Goal: Information Seeking & Learning: Learn about a topic

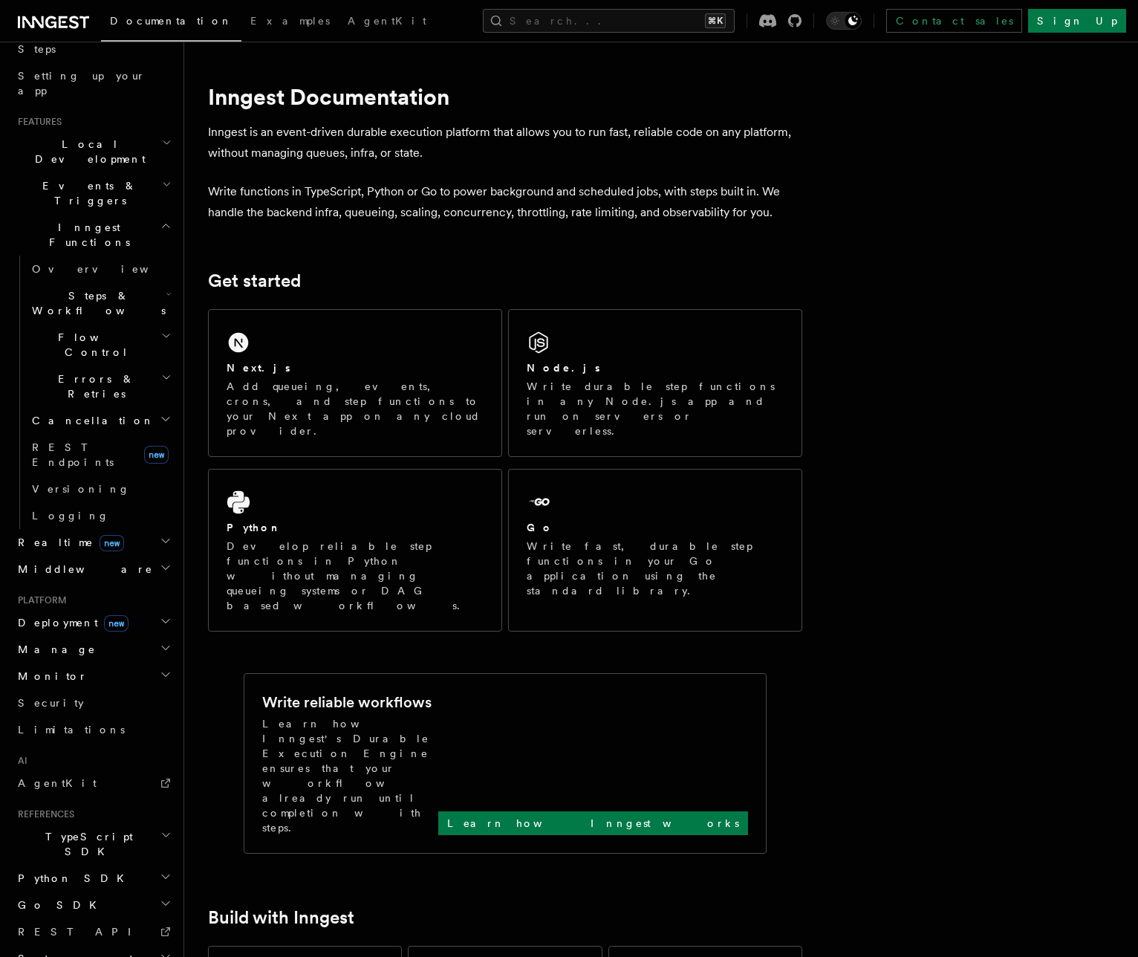
scroll to position [13, 0]
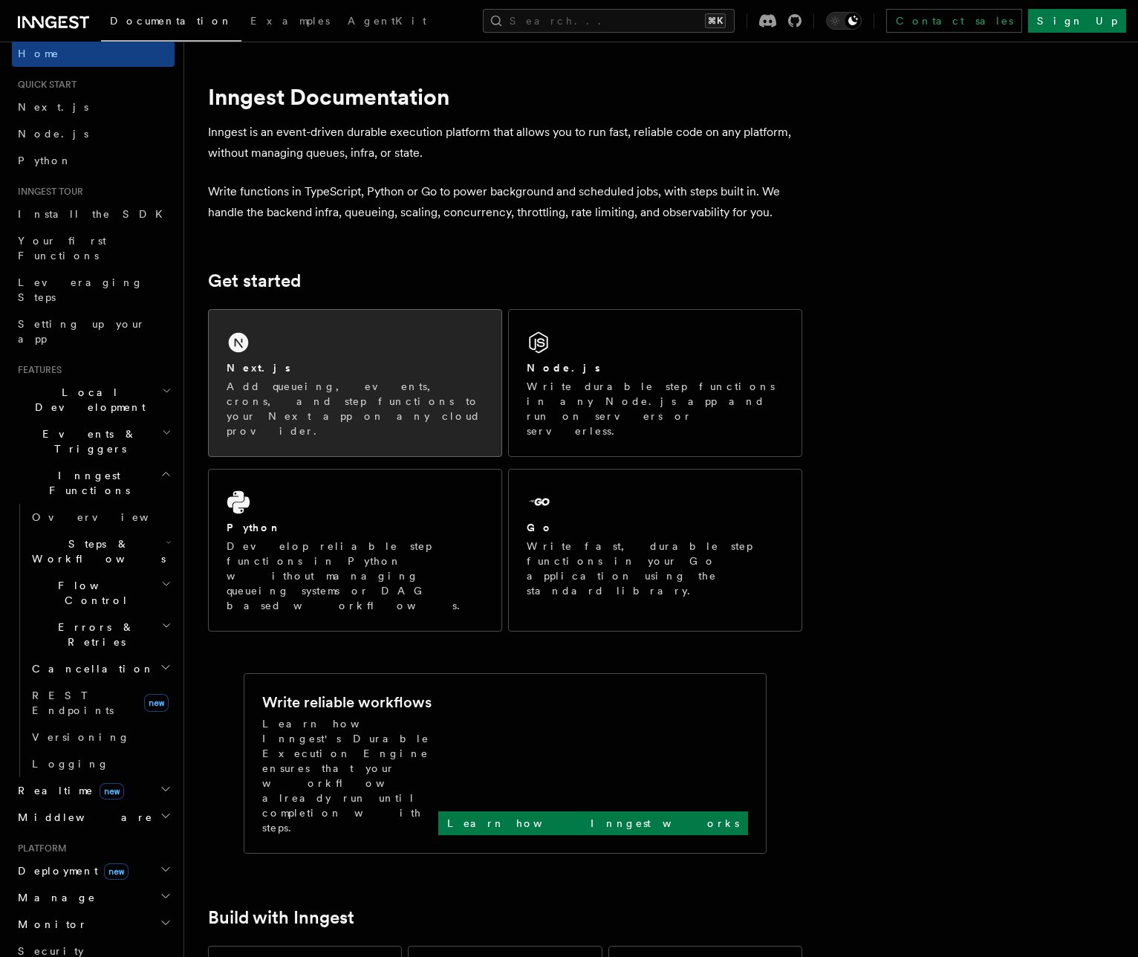
click at [330, 371] on div "Next.js" at bounding box center [355, 368] width 257 height 16
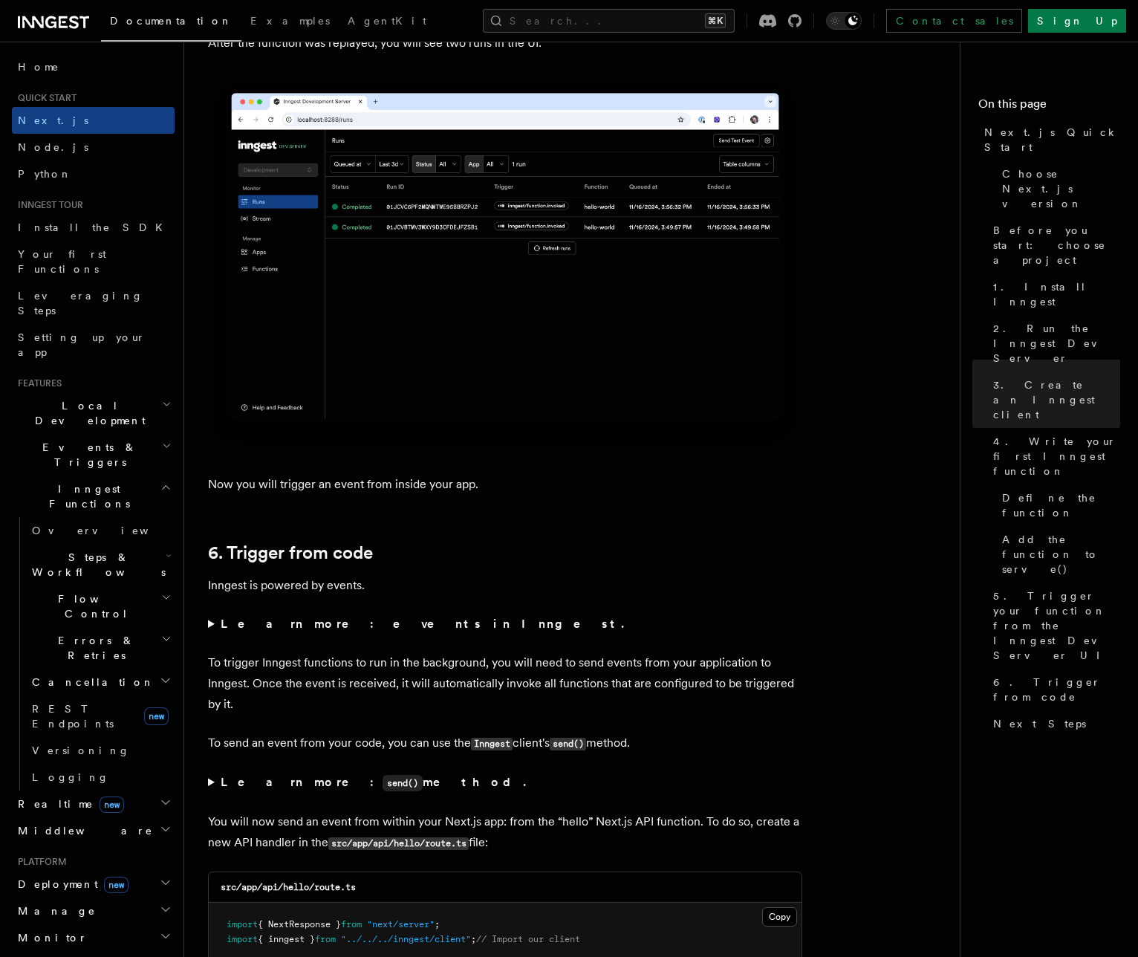
scroll to position [7184, 0]
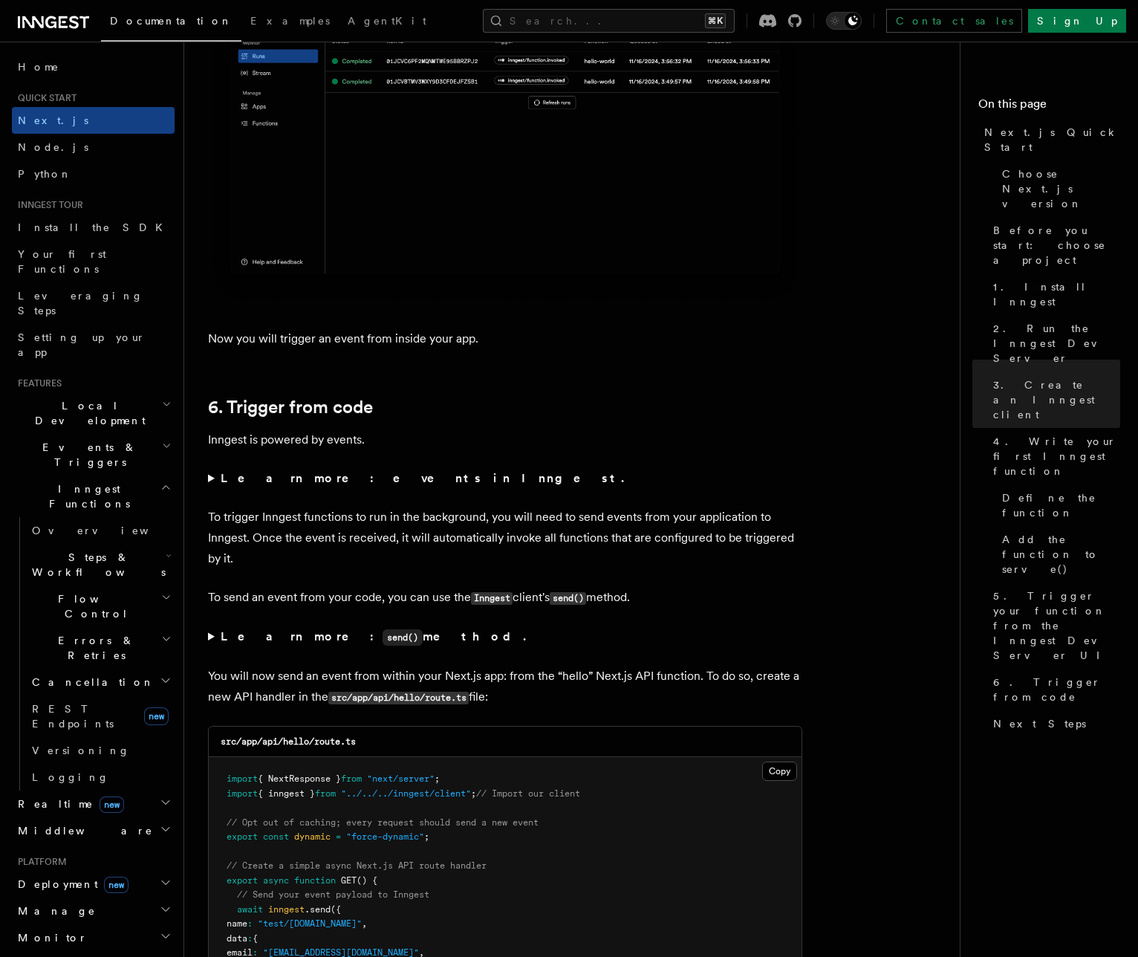
click at [334, 486] on summary "Learn more: events in Inngest." at bounding box center [505, 478] width 594 height 21
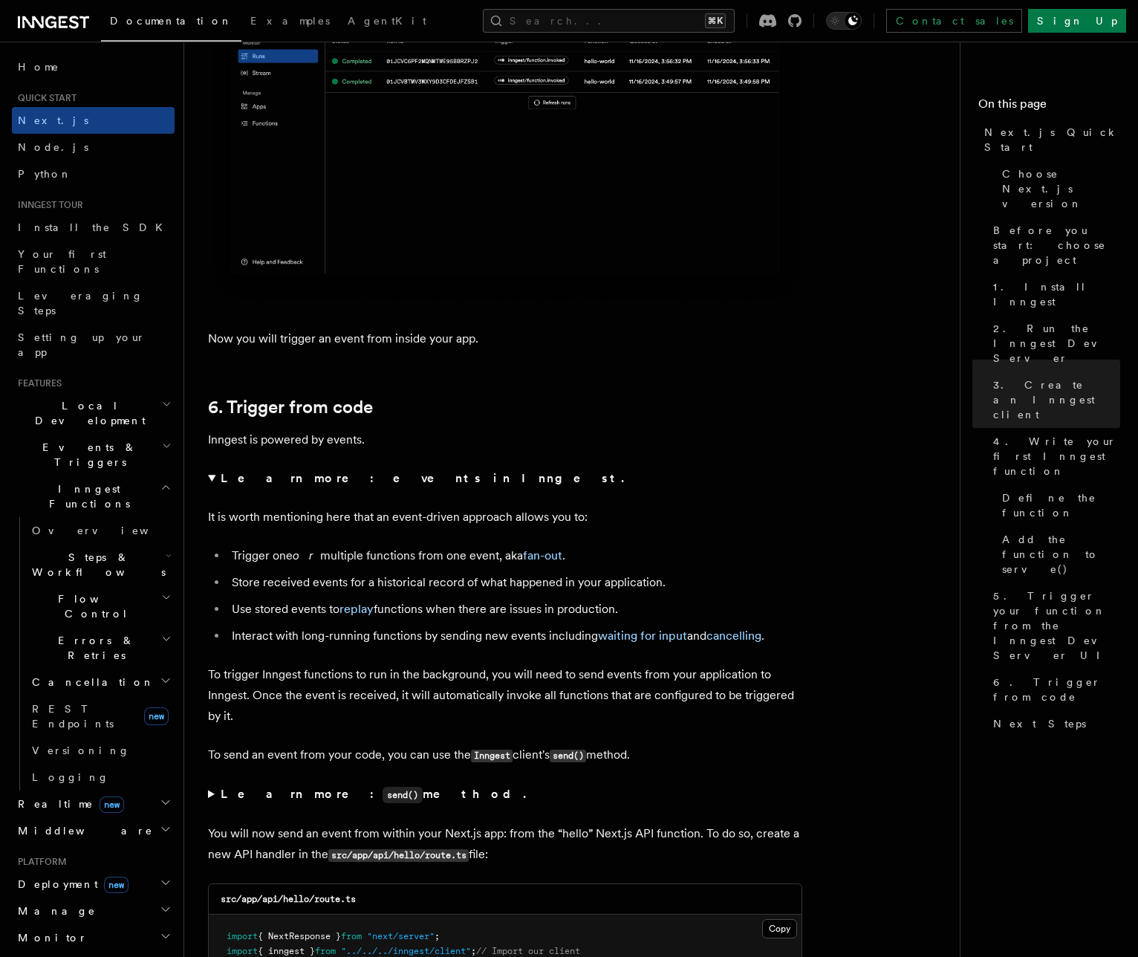
click at [342, 473] on strong "Learn more: events in Inngest." at bounding box center [424, 478] width 406 height 14
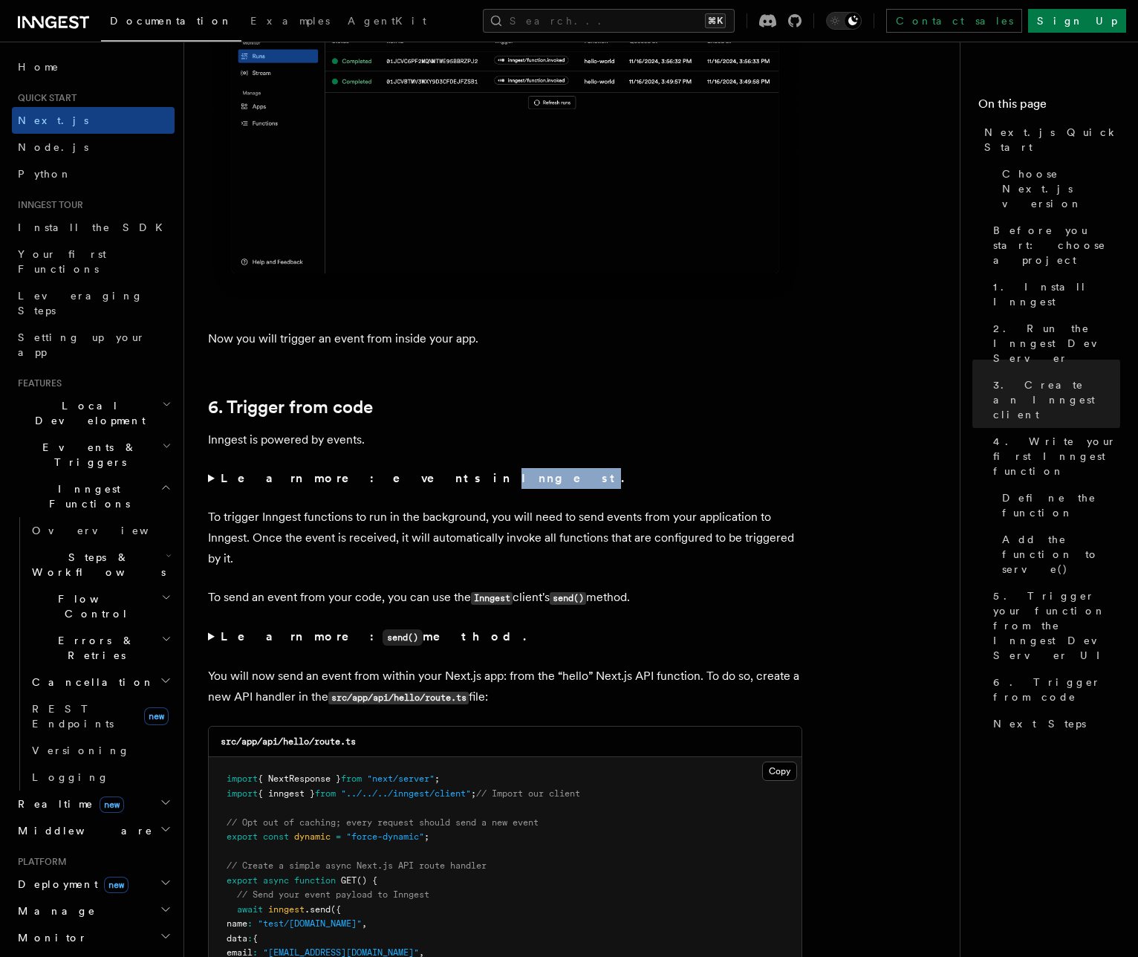
click at [342, 473] on strong "Learn more: events in Inngest." at bounding box center [424, 478] width 406 height 14
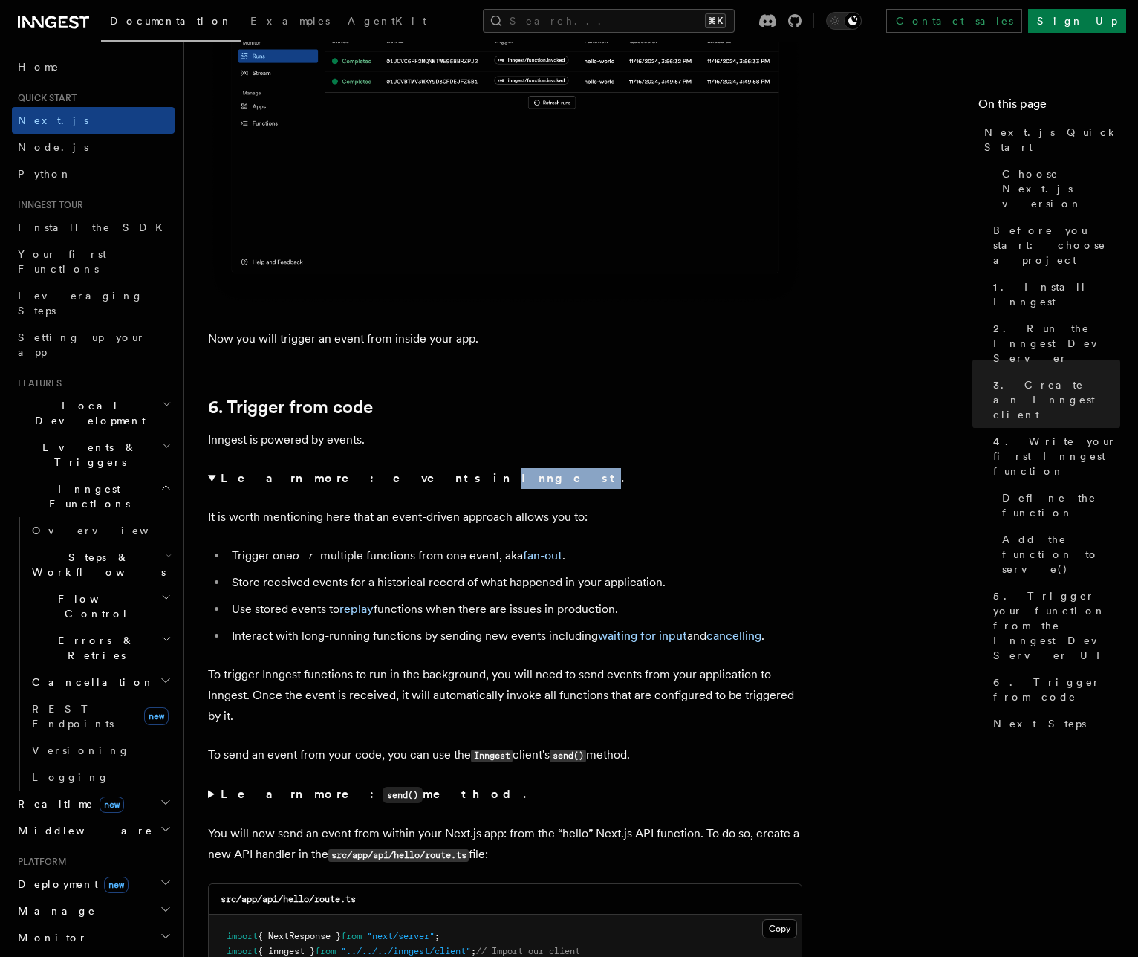
click at [340, 476] on strong "Learn more: events in Inngest." at bounding box center [424, 478] width 406 height 14
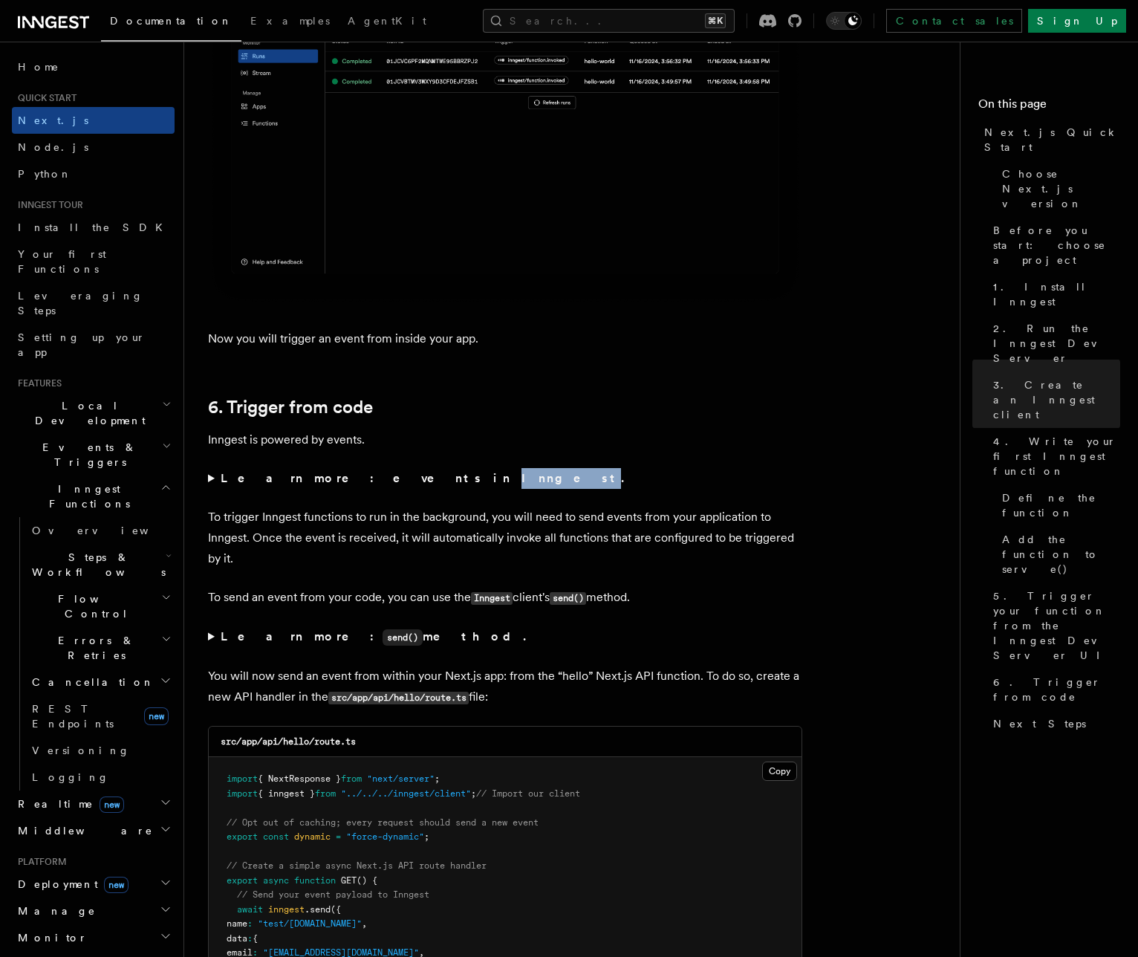
click at [340, 476] on strong "Learn more: events in Inngest." at bounding box center [424, 478] width 406 height 14
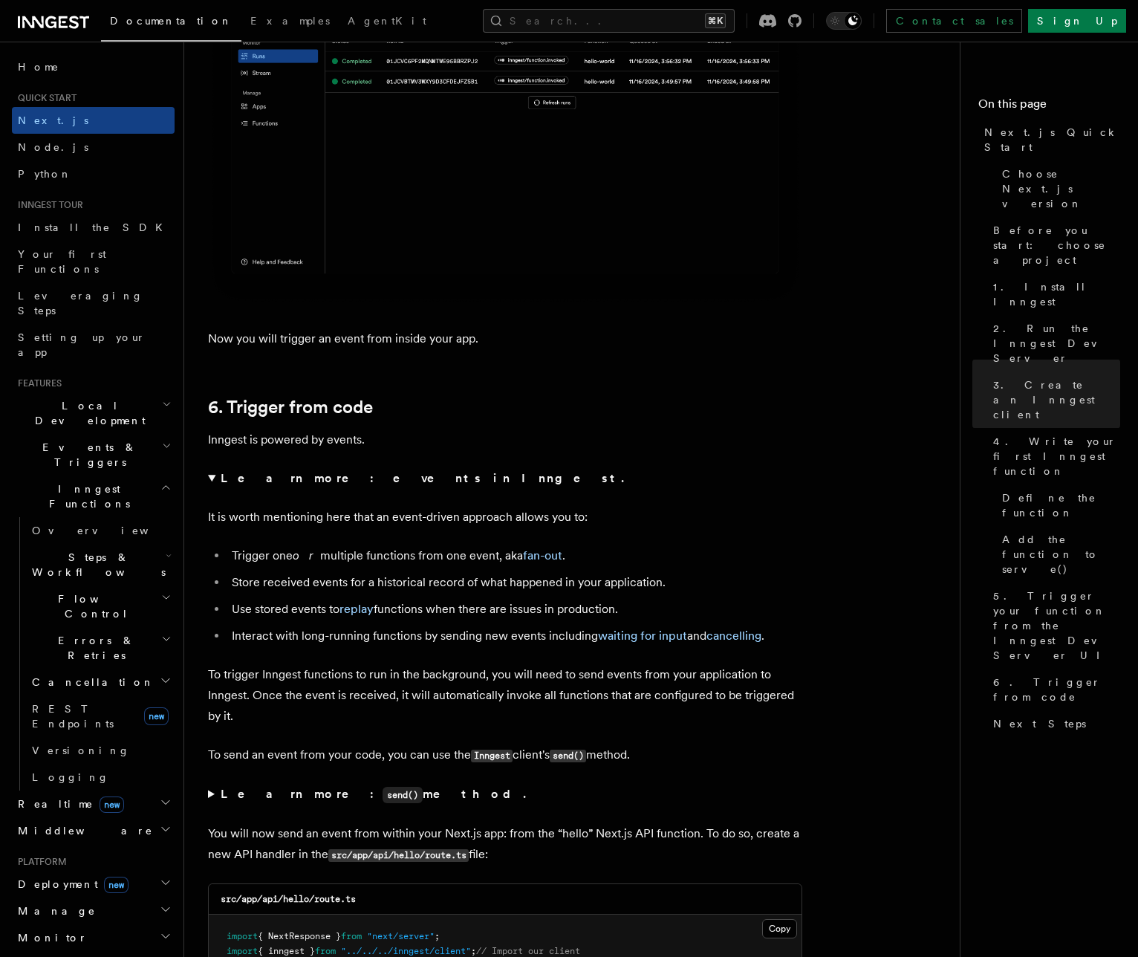
click at [526, 483] on summary "Learn more: events in Inngest." at bounding box center [505, 478] width 594 height 21
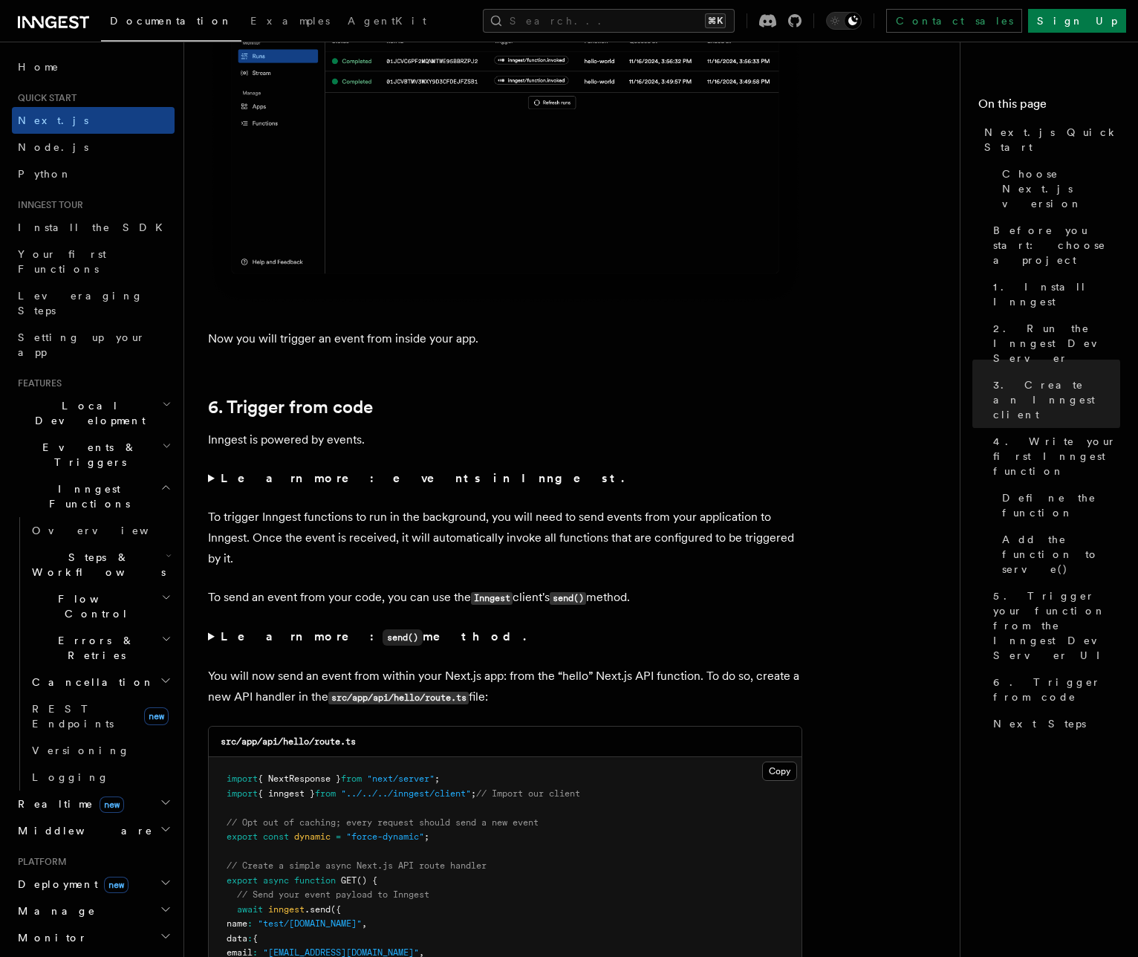
click at [417, 470] on summary "Learn more: events in Inngest." at bounding box center [505, 478] width 594 height 21
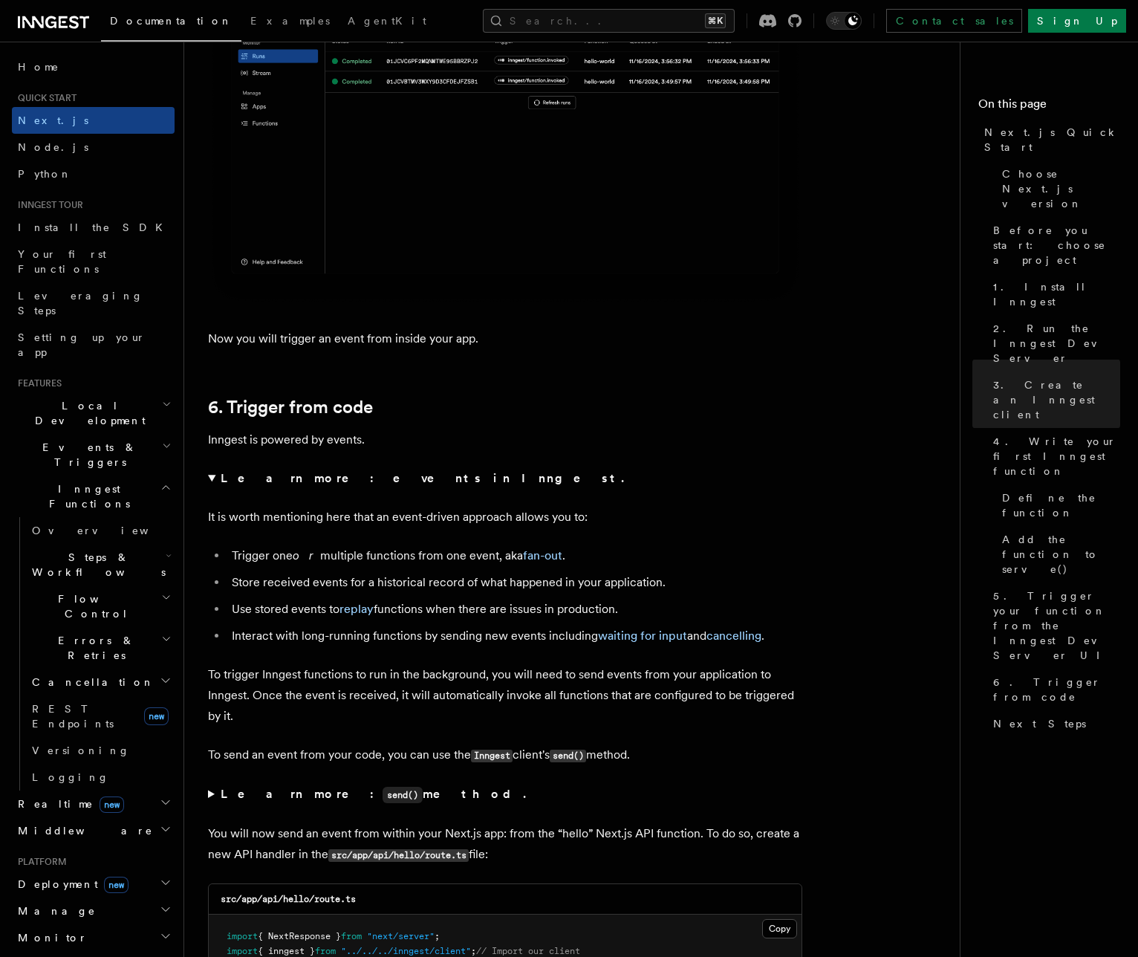
scroll to position [7226, 0]
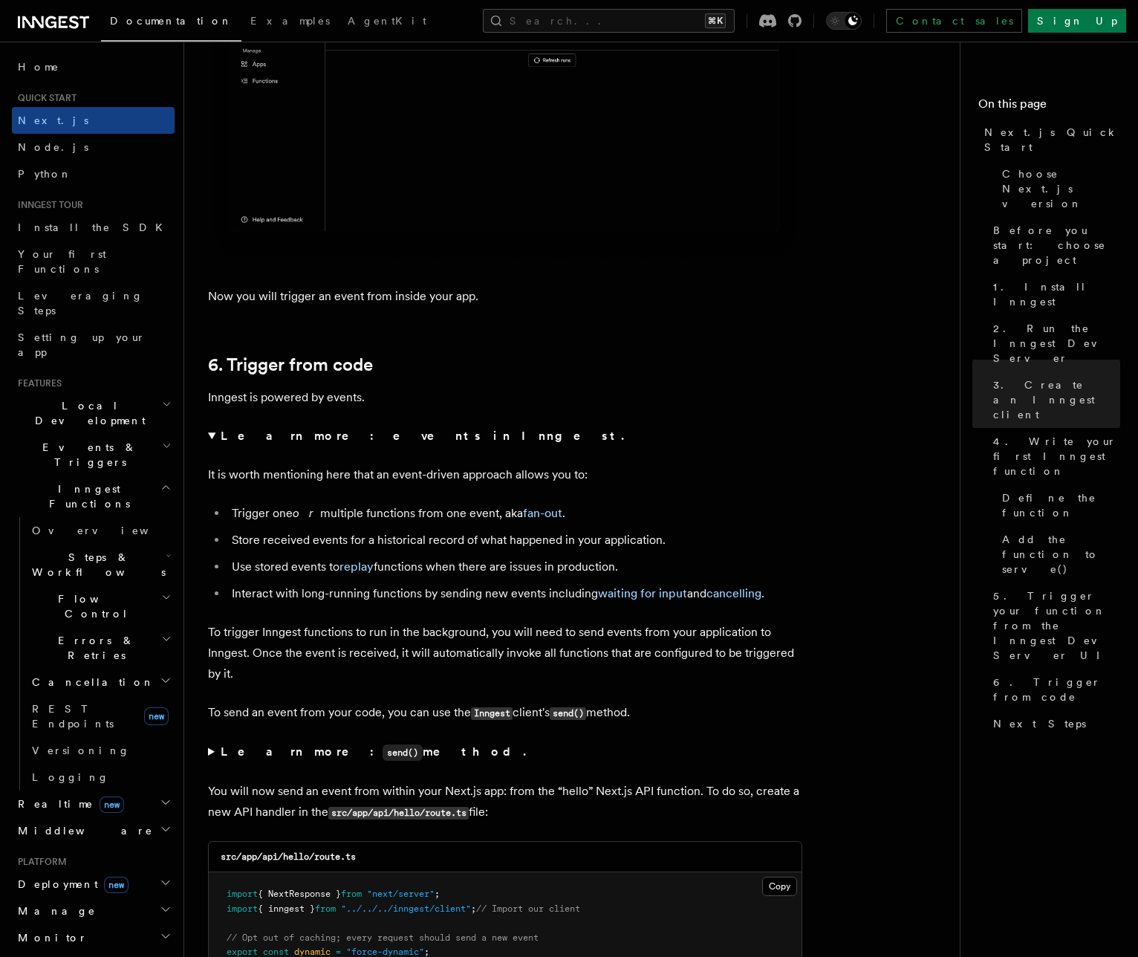
click at [373, 507] on li "Trigger one or multiple functions from one event, aka fan-out ." at bounding box center [514, 513] width 575 height 21
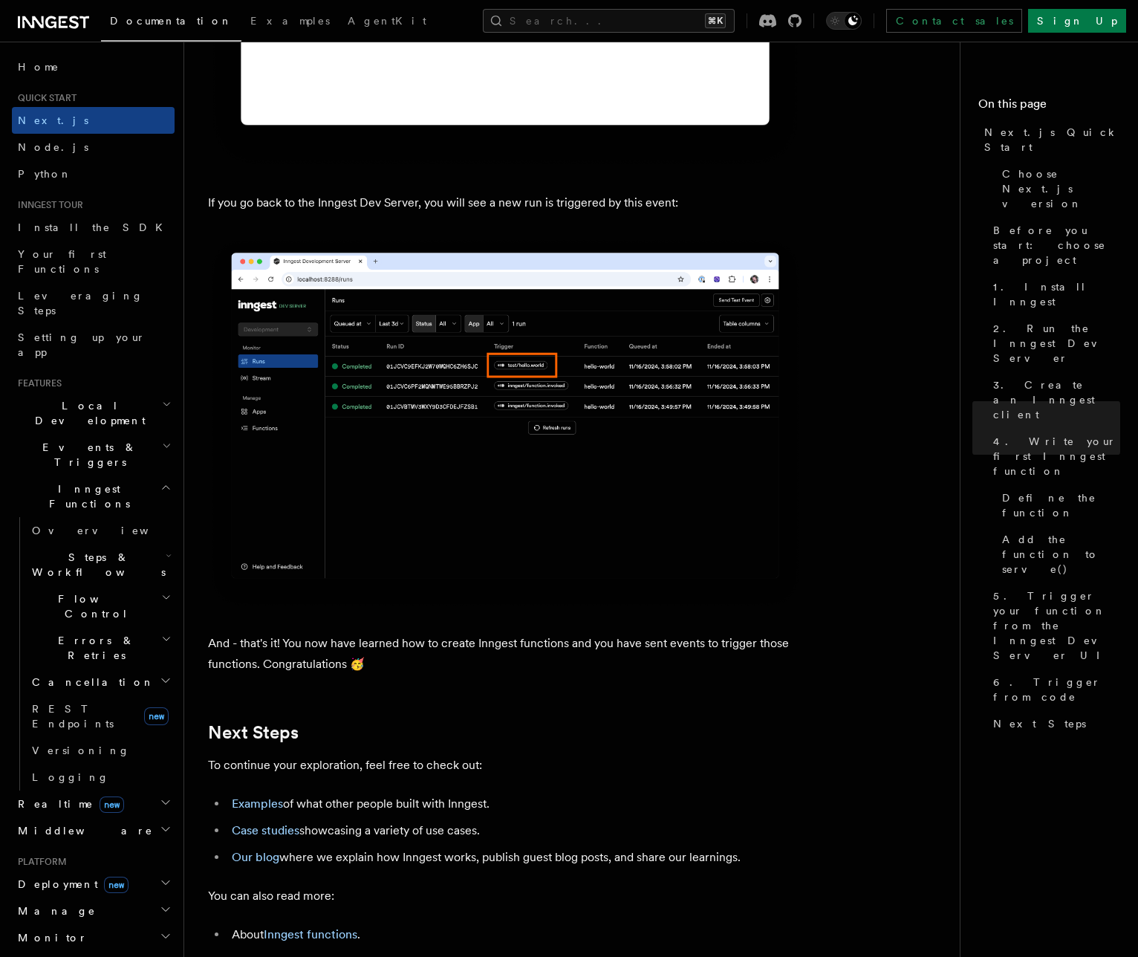
scroll to position [8954, 0]
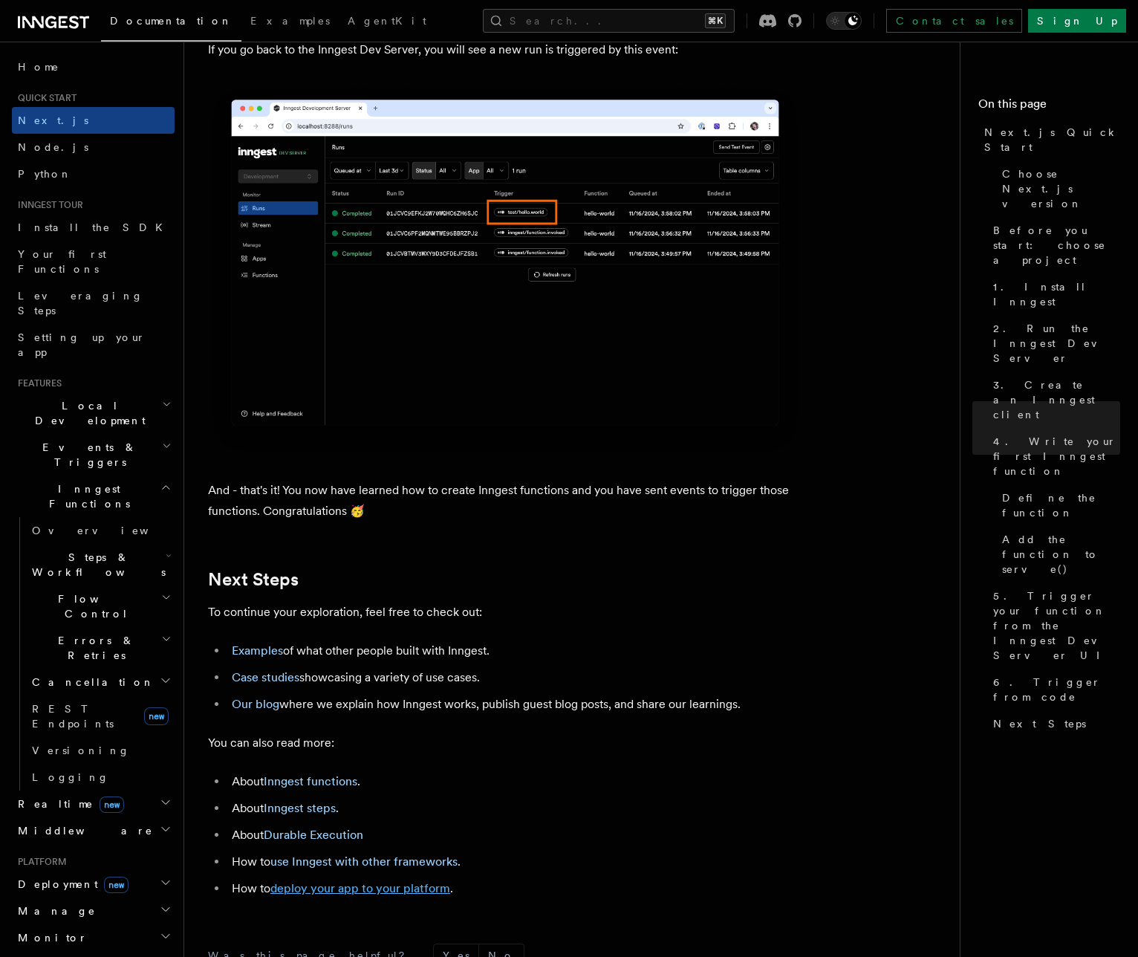
click at [354, 895] on link "deploy your app to your platform" at bounding box center [360, 888] width 180 height 14
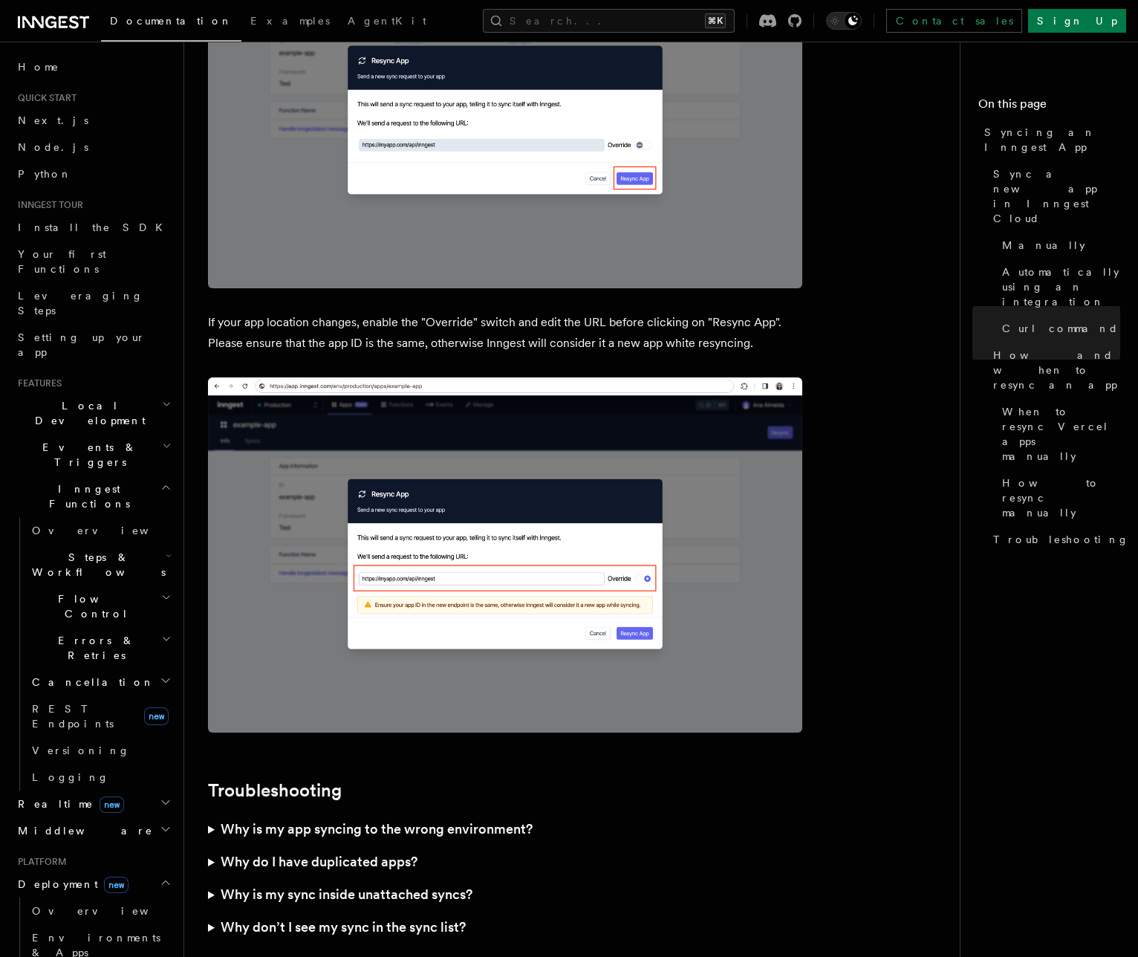
scroll to position [3977, 0]
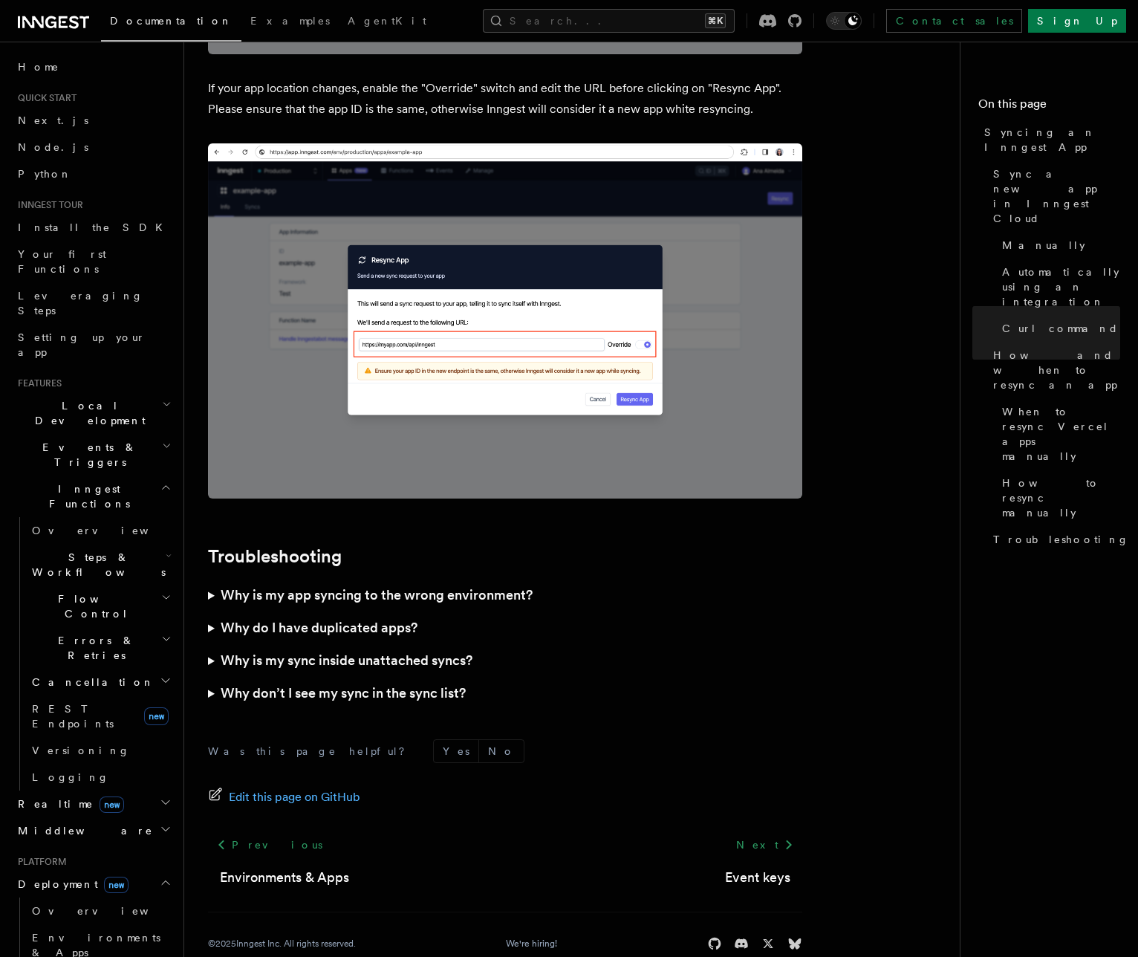
click at [367, 585] on h3 "Why is my app syncing to the wrong environment?" at bounding box center [377, 595] width 312 height 21
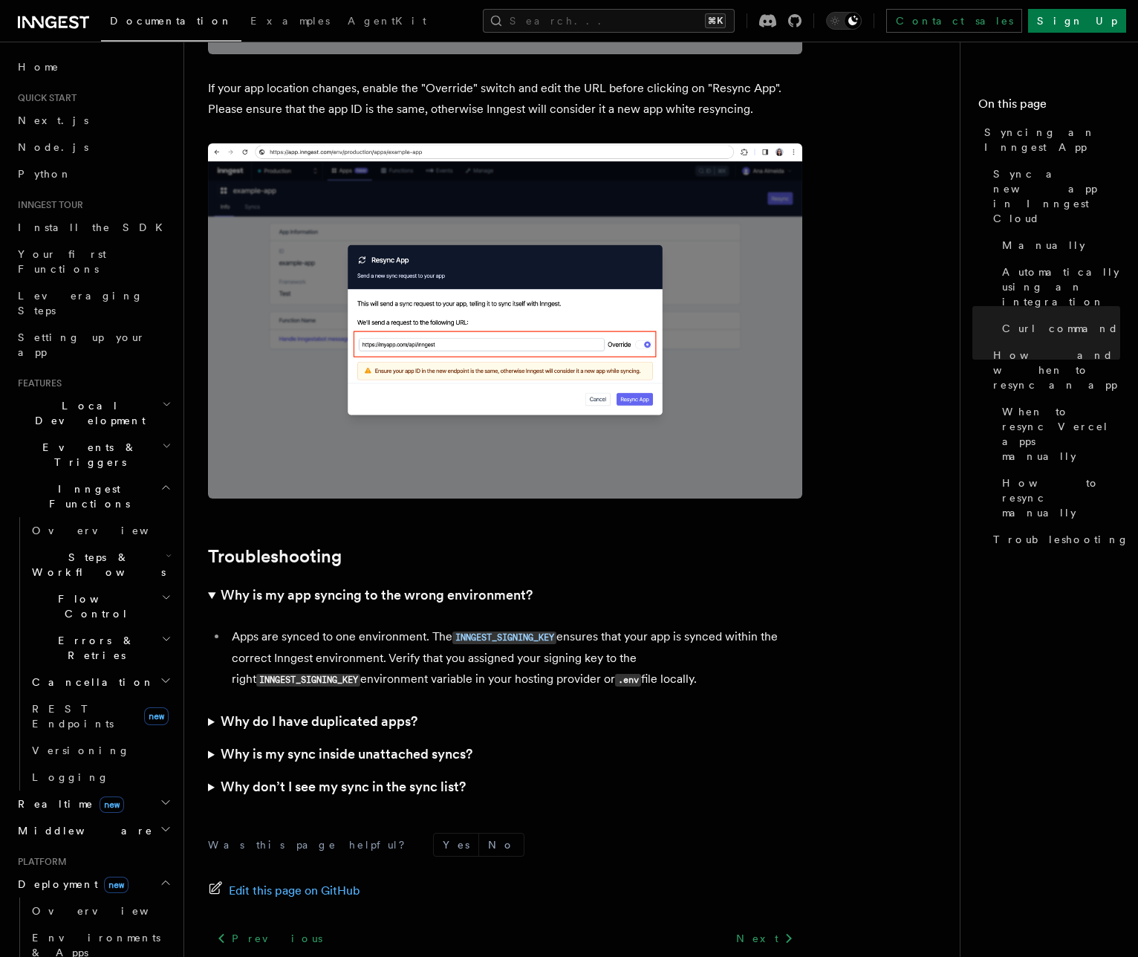
click at [369, 585] on h3 "Why is my app syncing to the wrong environment?" at bounding box center [377, 595] width 312 height 21
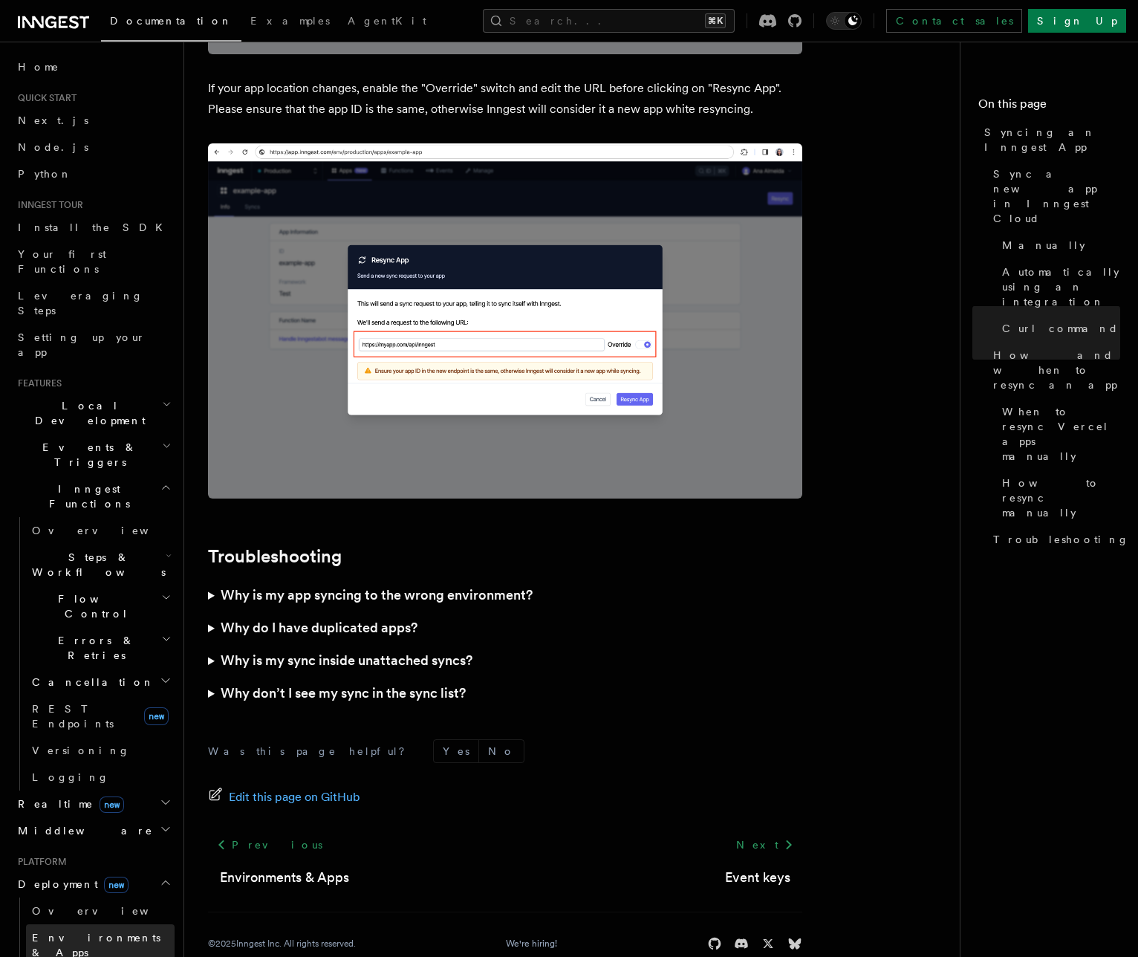
click at [68, 932] on span "Environments & Apps" at bounding box center [96, 945] width 129 height 27
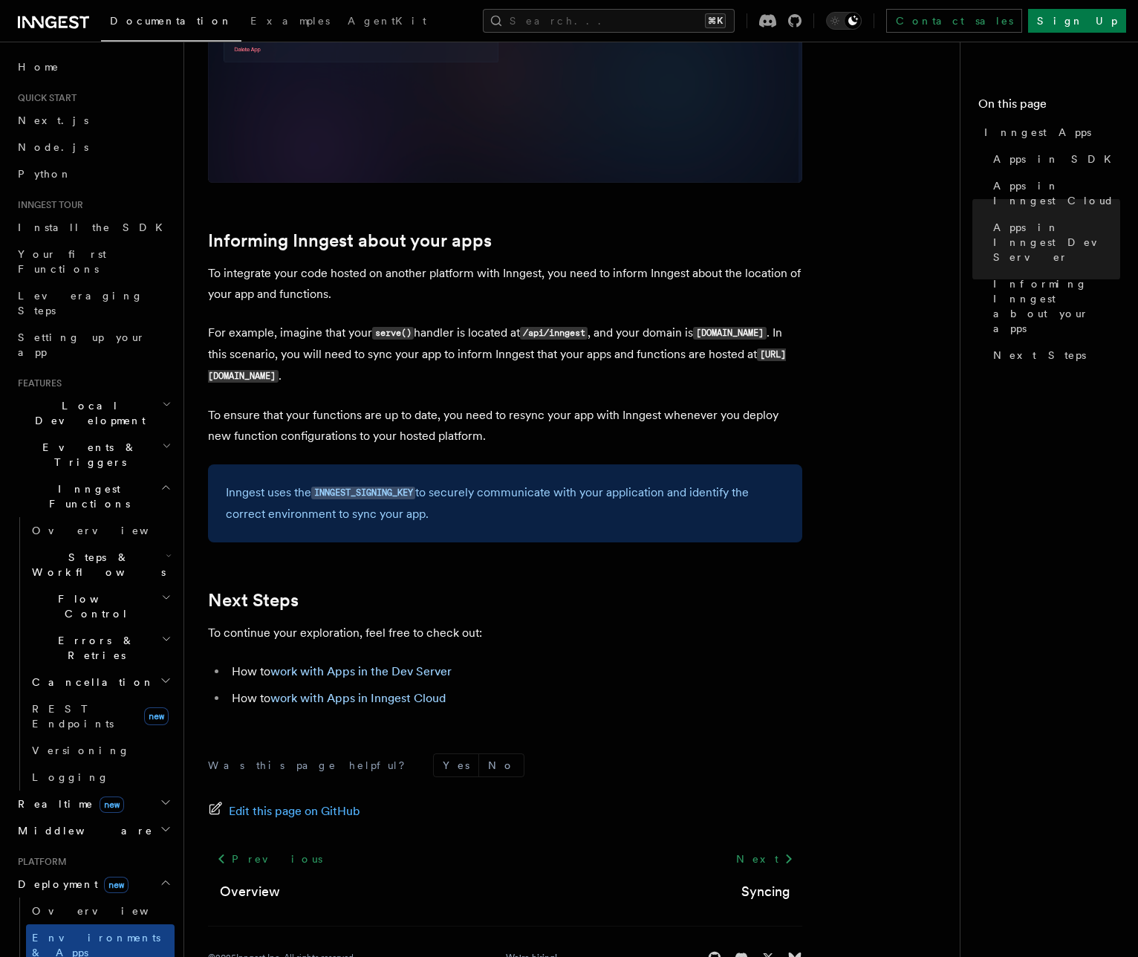
scroll to position [2113, 0]
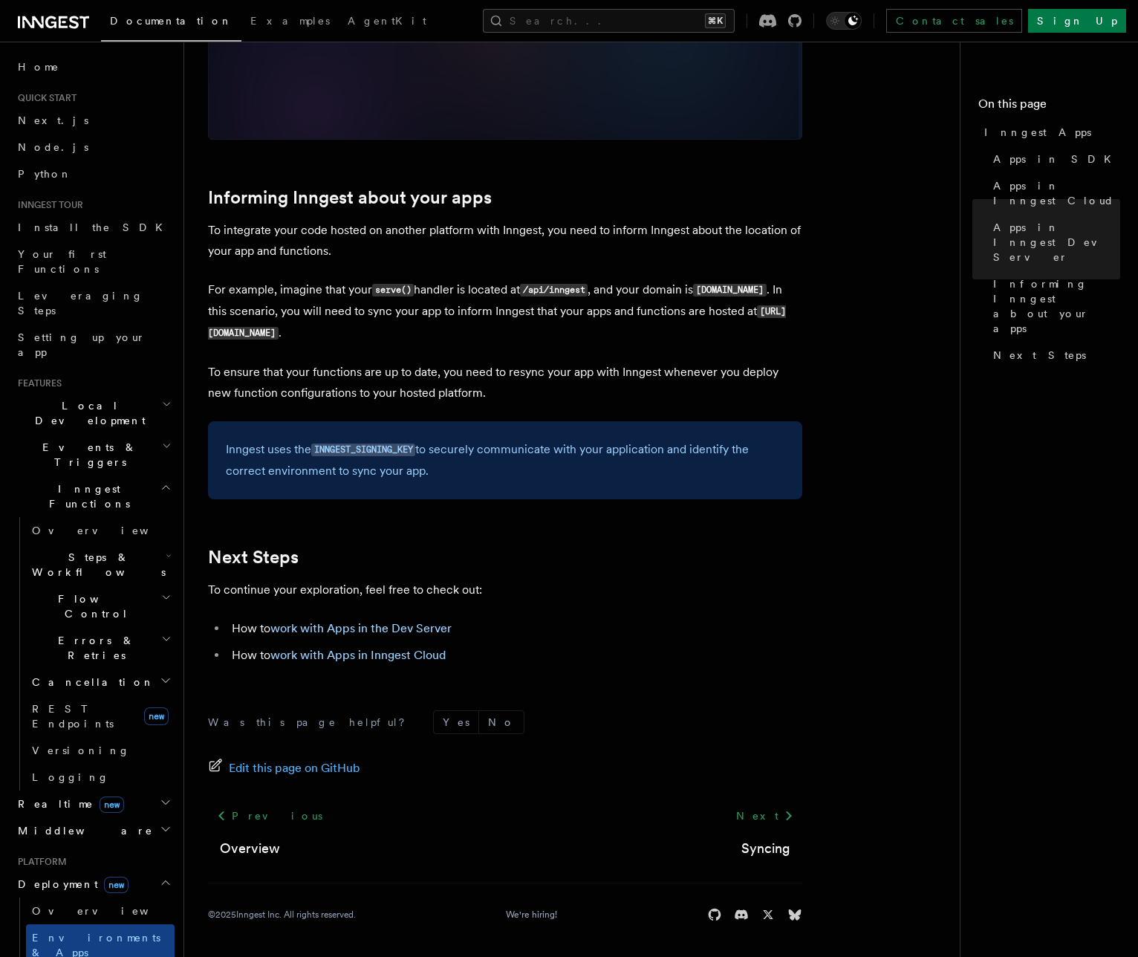
click at [68, 21] on icon at bounding box center [53, 22] width 71 height 18
